Goal: Information Seeking & Learning: Learn about a topic

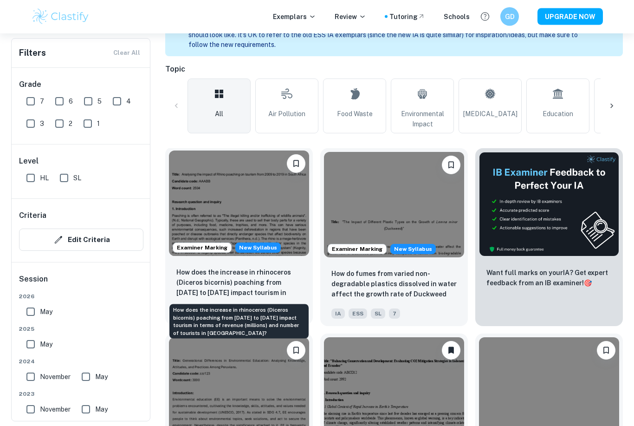
scroll to position [230, 0]
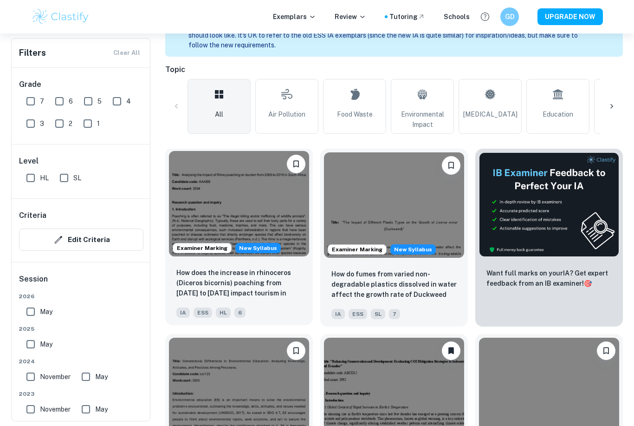
click at [256, 206] on img at bounding box center [239, 203] width 140 height 105
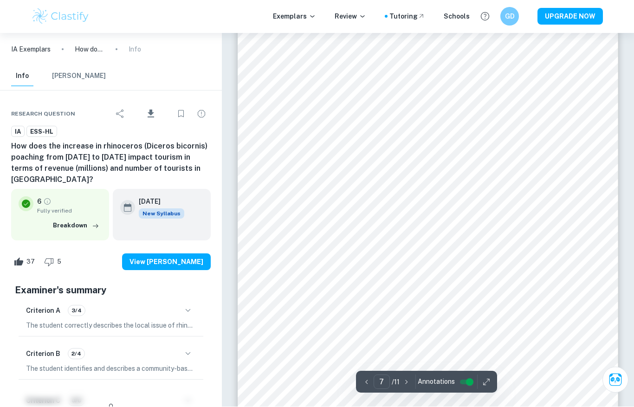
scroll to position [3194, 0]
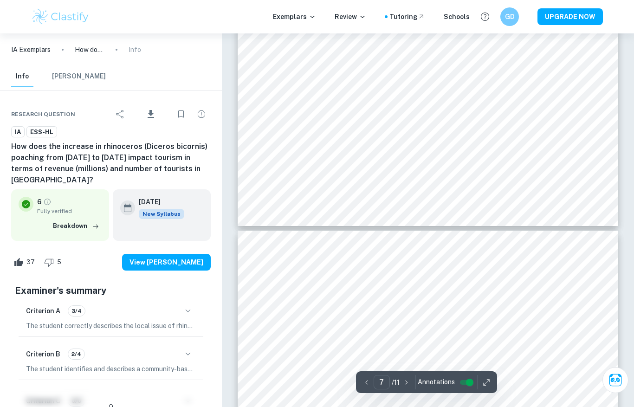
type input "6"
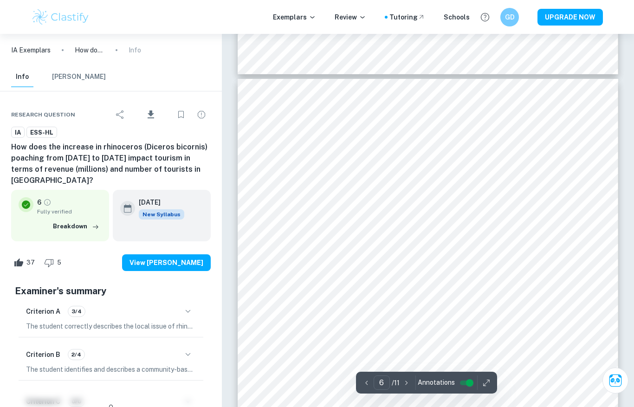
scroll to position [2571, 0]
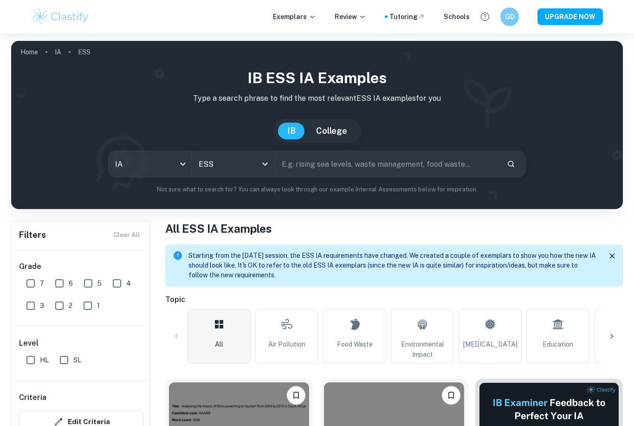
scroll to position [150, 0]
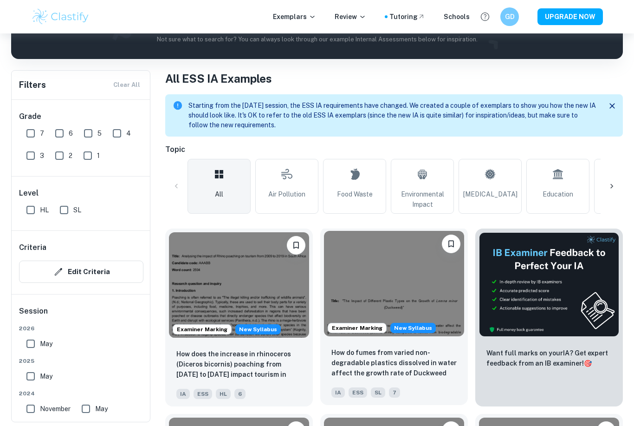
click at [370, 271] on img at bounding box center [394, 283] width 140 height 105
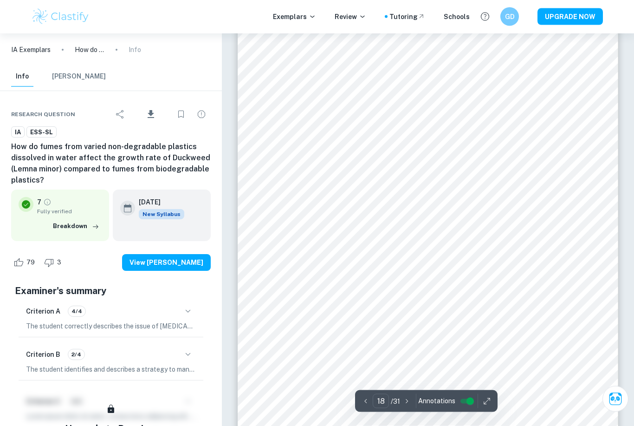
scroll to position [8783, 0]
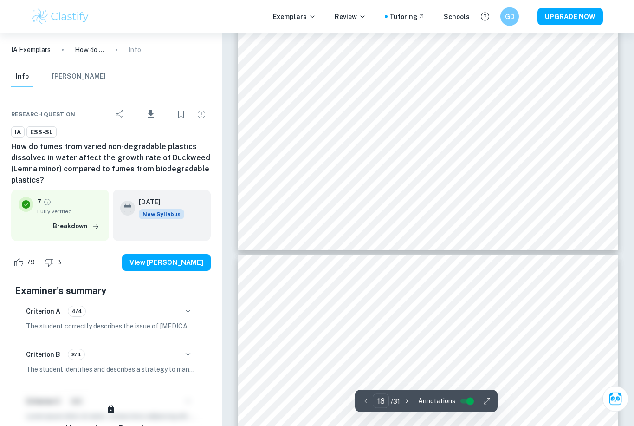
type input "19"
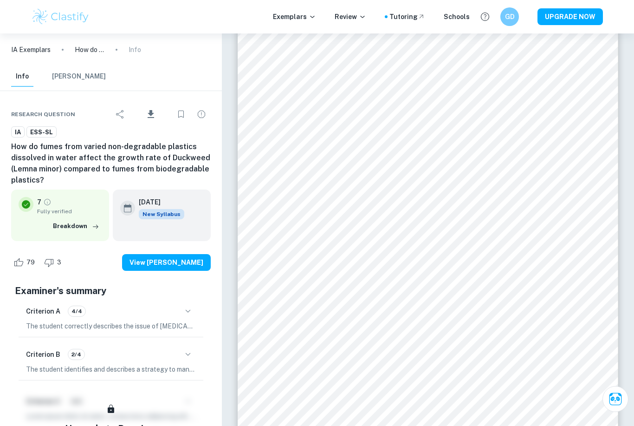
scroll to position [9301, 0]
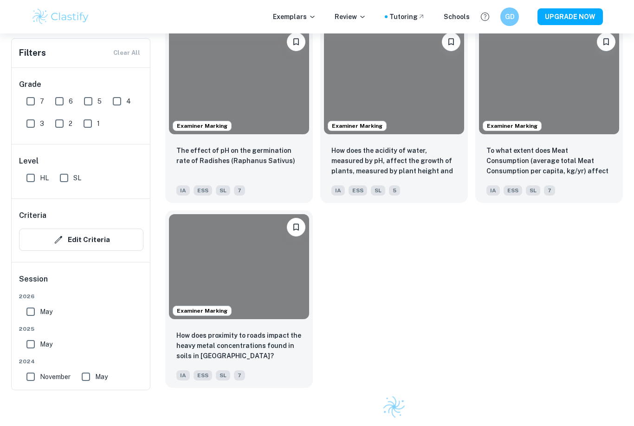
scroll to position [150, 0]
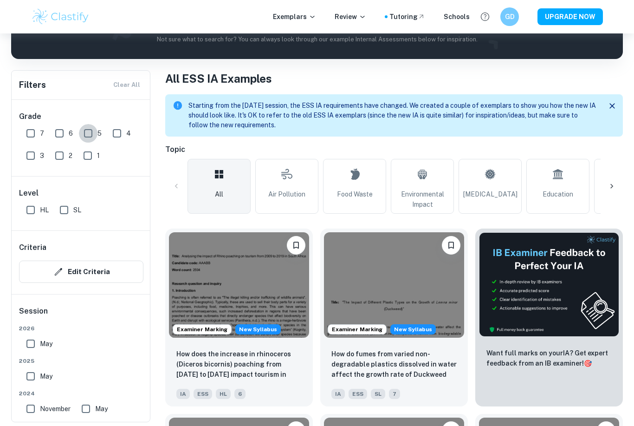
click at [88, 134] on input "5" at bounding box center [88, 133] width 19 height 19
checkbox input "true"
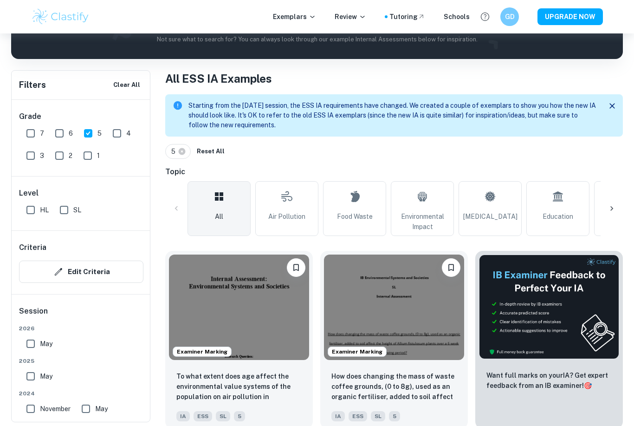
click at [116, 133] on input "4" at bounding box center [117, 133] width 19 height 19
checkbox input "true"
click at [66, 210] on input "SL" at bounding box center [64, 210] width 19 height 19
checkbox input "true"
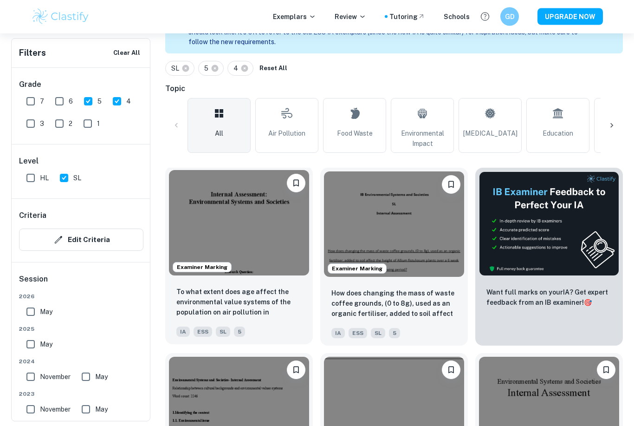
scroll to position [233, 0]
click at [242, 247] on img at bounding box center [239, 222] width 140 height 105
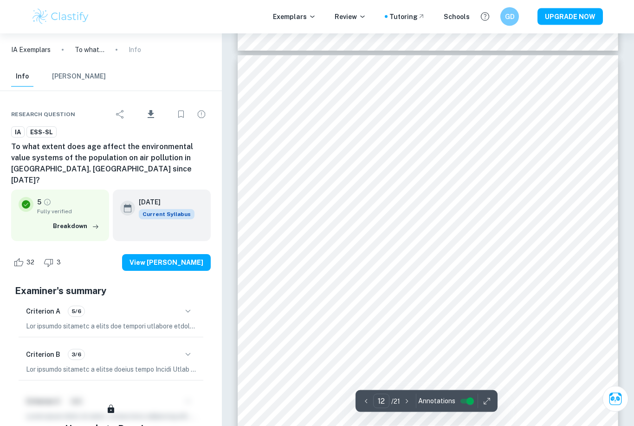
scroll to position [5638, 0]
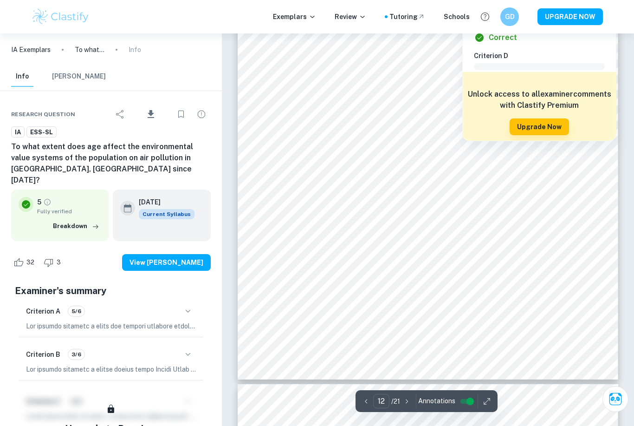
type input "13"
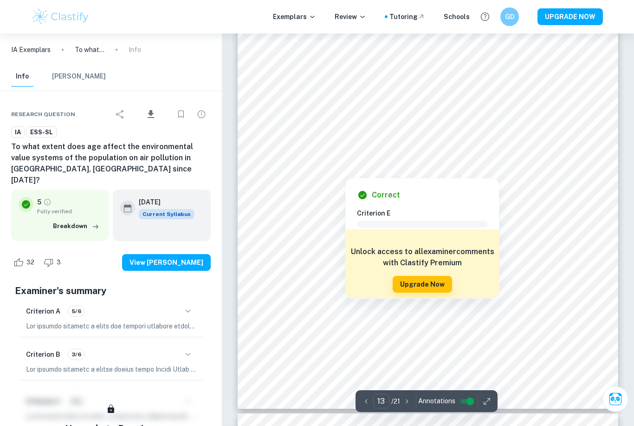
scroll to position [6246, 0]
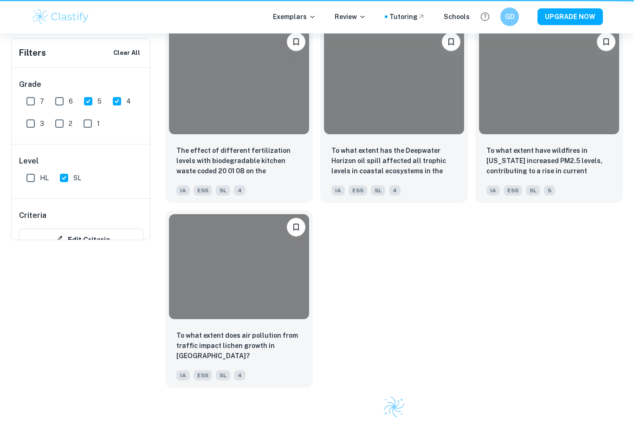
scroll to position [263, 0]
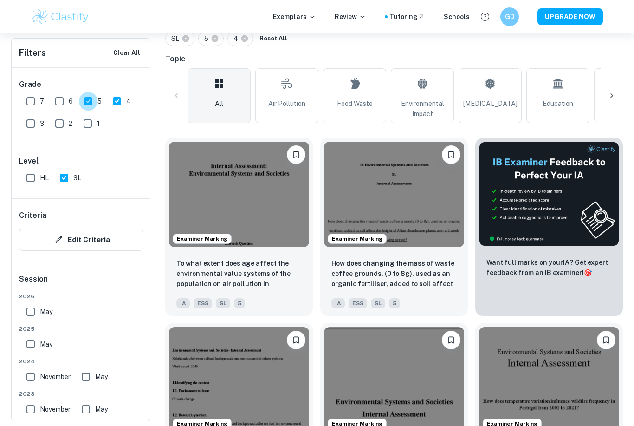
click at [85, 103] on input "5" at bounding box center [88, 101] width 19 height 19
checkbox input "false"
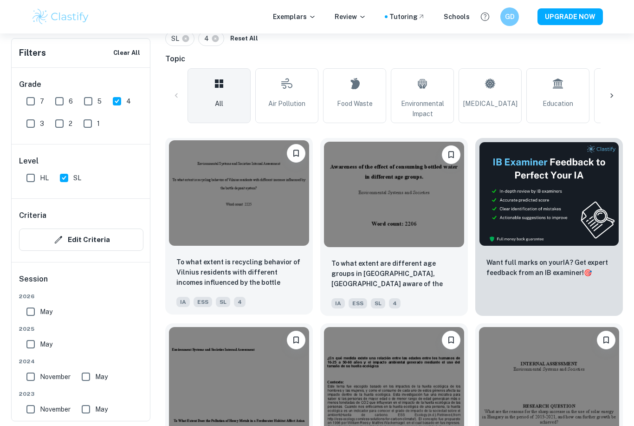
click at [272, 234] on img at bounding box center [239, 192] width 140 height 105
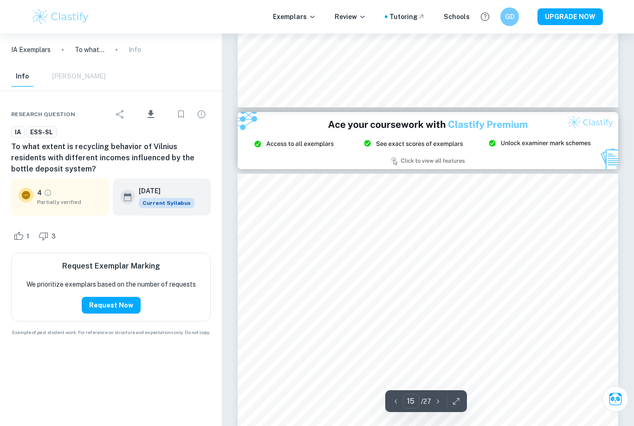
scroll to position [7710, 0]
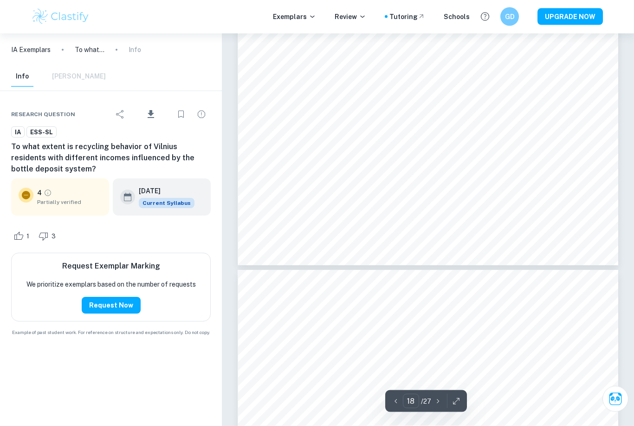
type input "19"
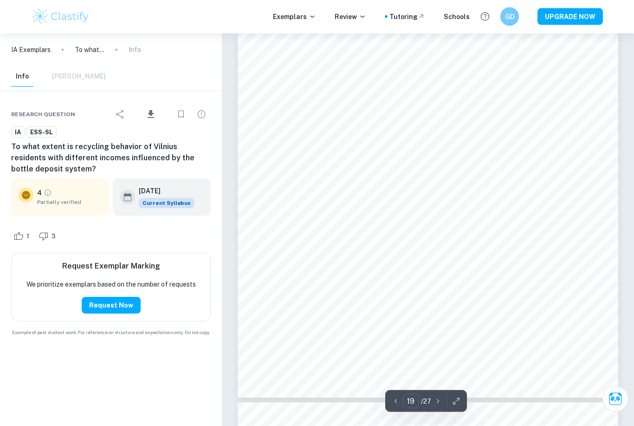
scroll to position [10191, 0]
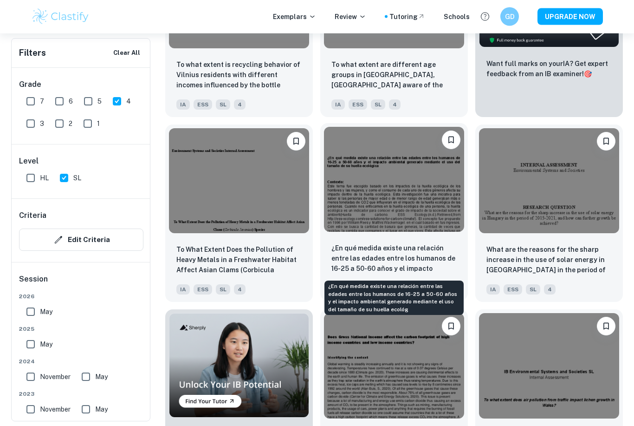
scroll to position [480, 0]
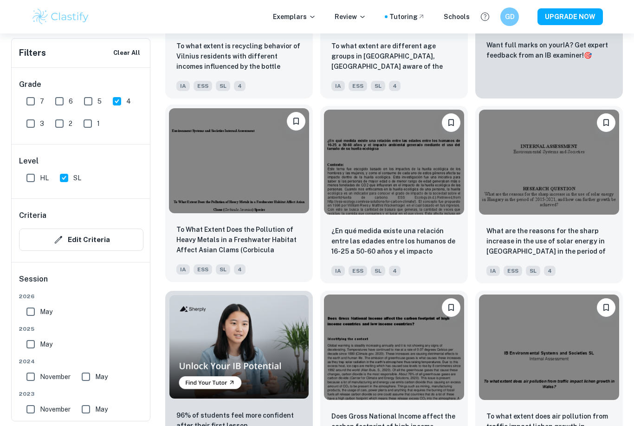
click at [258, 189] on img at bounding box center [239, 160] width 140 height 105
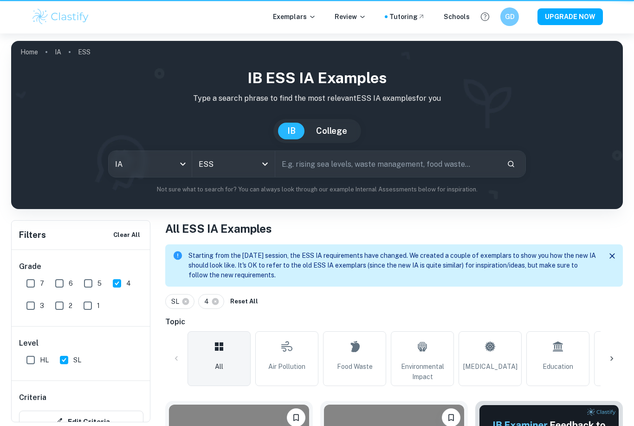
scroll to position [480, 0]
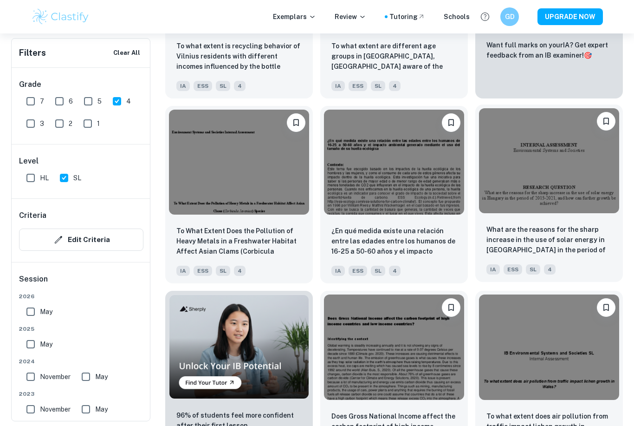
click at [561, 162] on img at bounding box center [549, 160] width 140 height 105
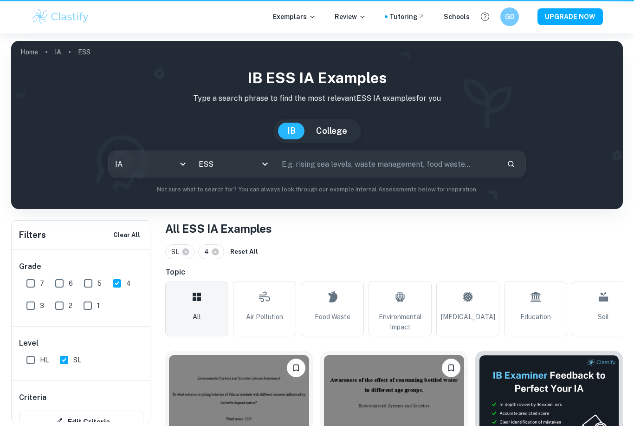
scroll to position [480, 0]
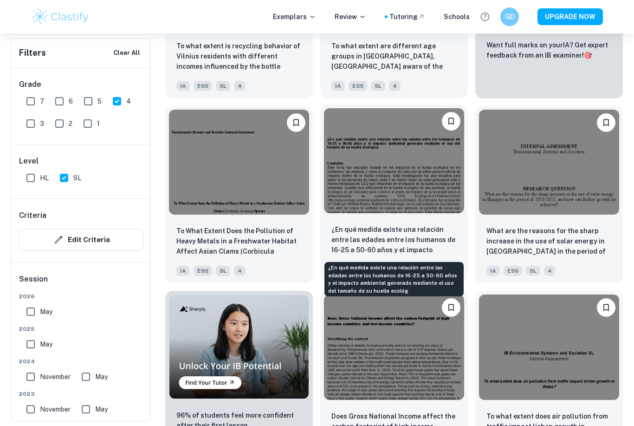
click at [371, 227] on p "¿En qué medida existe una relación entre las edades entre los humanos de 16-25 …" at bounding box center [394, 240] width 125 height 32
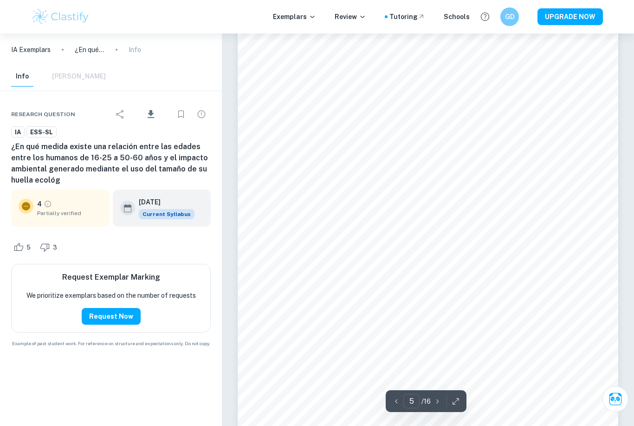
scroll to position [2309, 0]
type input "7"
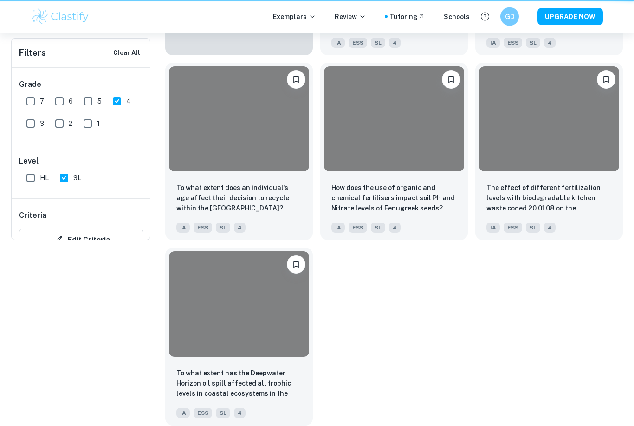
scroll to position [480, 0]
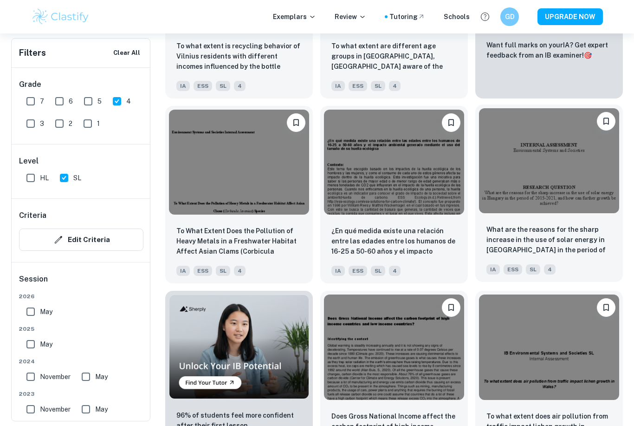
click at [538, 173] on img at bounding box center [549, 160] width 140 height 105
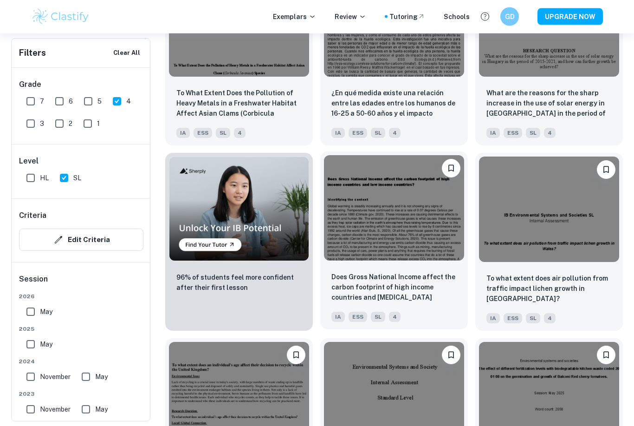
scroll to position [619, 0]
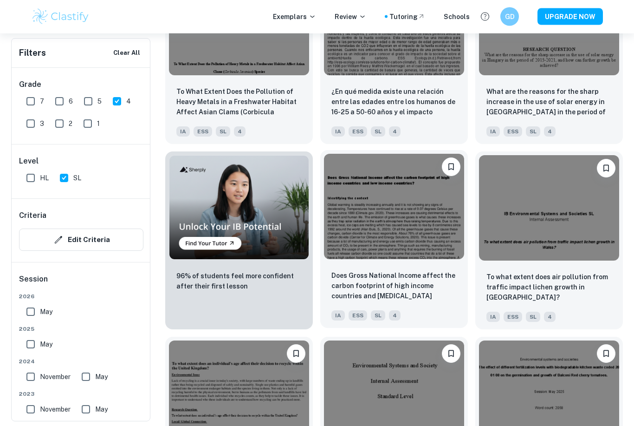
click at [354, 220] on img at bounding box center [394, 206] width 140 height 105
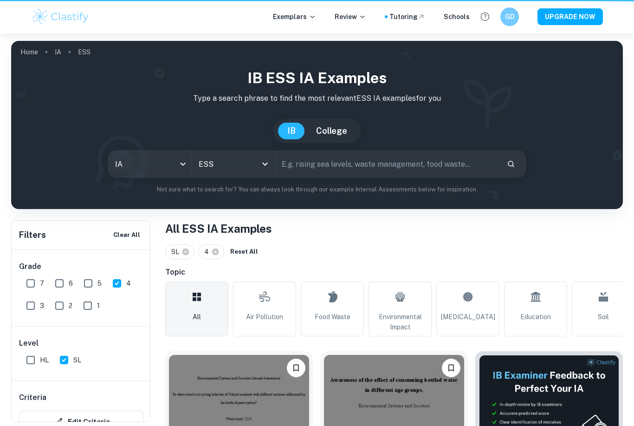
scroll to position [619, 0]
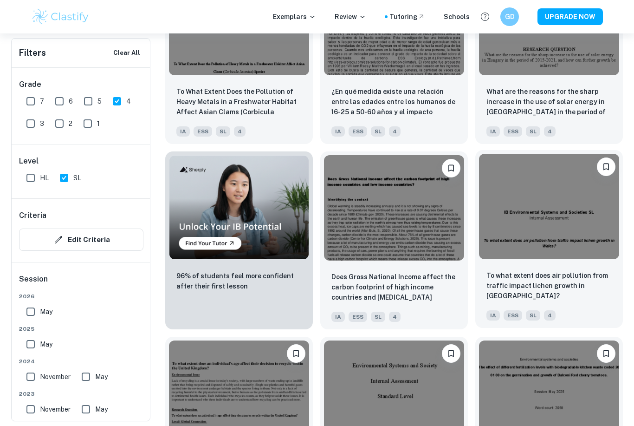
click at [533, 226] on img at bounding box center [549, 206] width 140 height 105
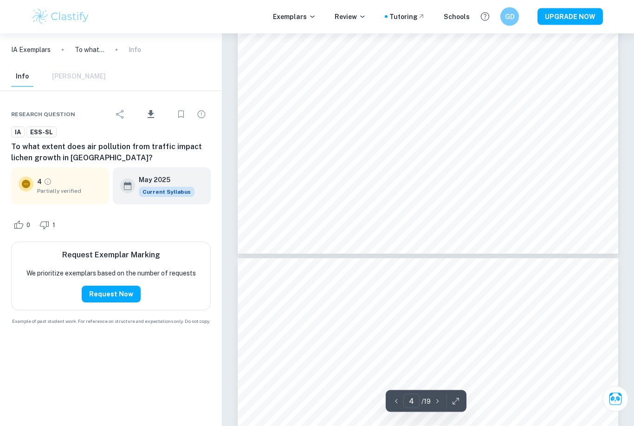
type input "5"
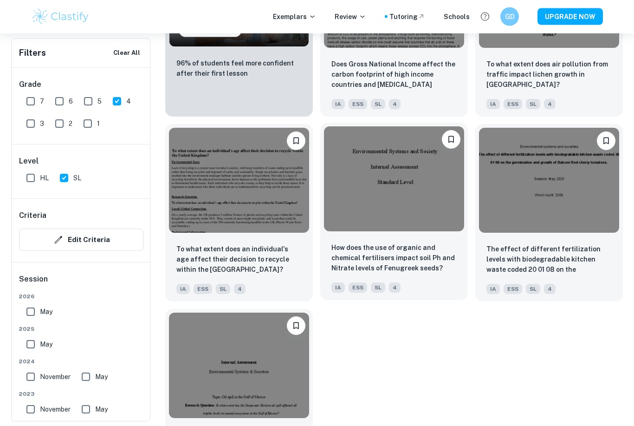
scroll to position [866, 0]
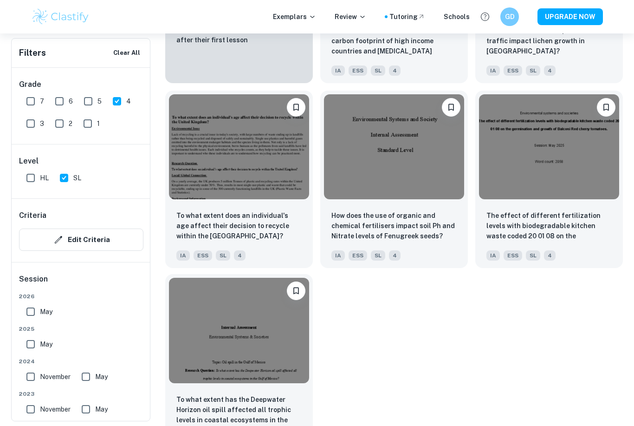
click at [234, 372] on img at bounding box center [239, 330] width 140 height 105
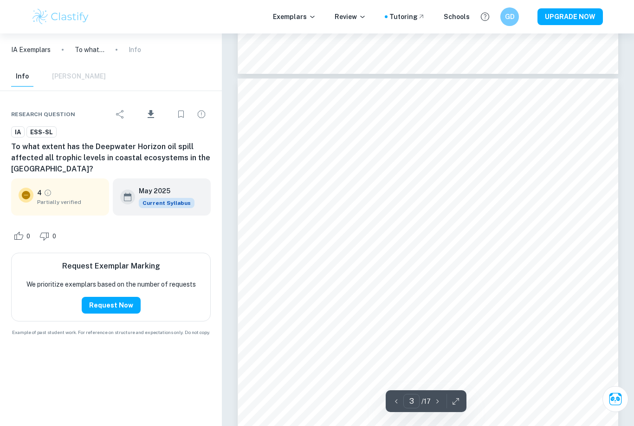
scroll to position [441, 0]
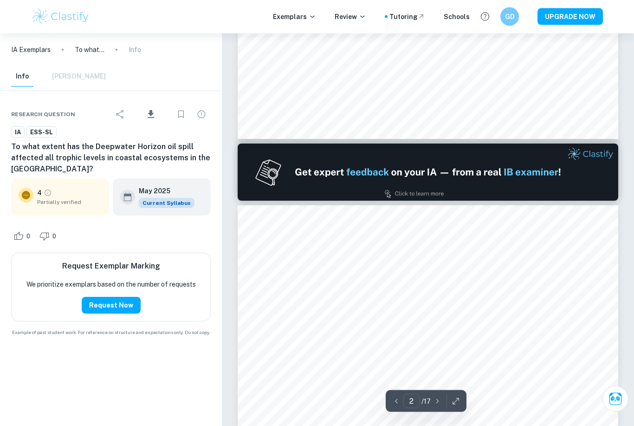
type input "1"
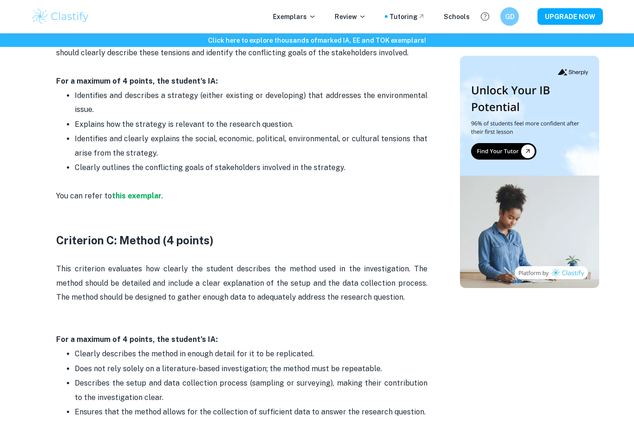
scroll to position [859, 0]
